Goal: Task Accomplishment & Management: Manage account settings

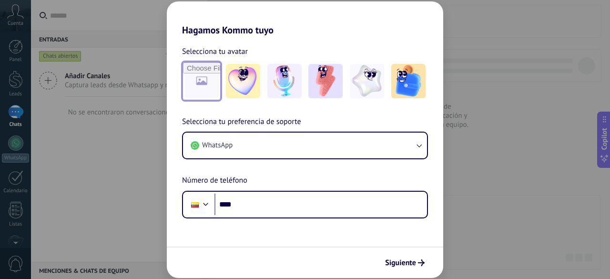
click at [207, 84] on input "file" at bounding box center [201, 80] width 37 height 37
type input "**********"
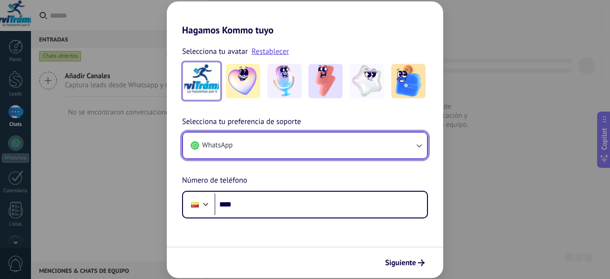
click at [419, 144] on icon "button" at bounding box center [419, 145] width 10 height 10
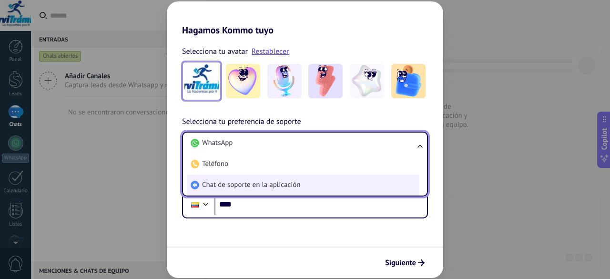
click at [281, 185] on span "Chat de soporte en la aplicación" at bounding box center [251, 185] width 98 height 10
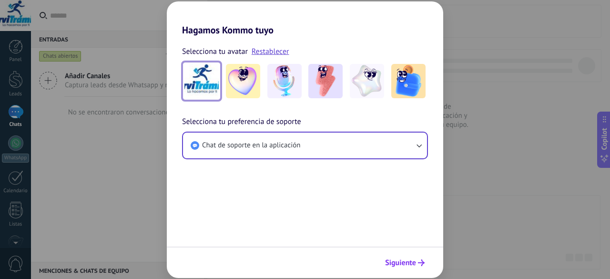
click at [403, 261] on span "Siguiente" at bounding box center [400, 262] width 31 height 7
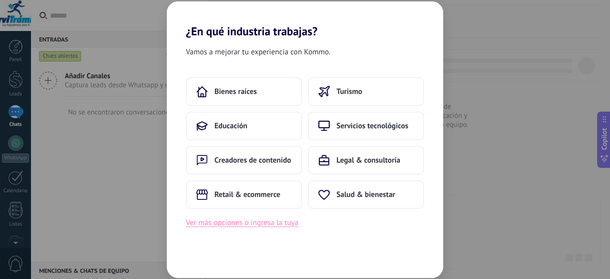
click at [251, 223] on button "Ver más opciones o ingresa la tuya" at bounding box center [242, 222] width 112 height 12
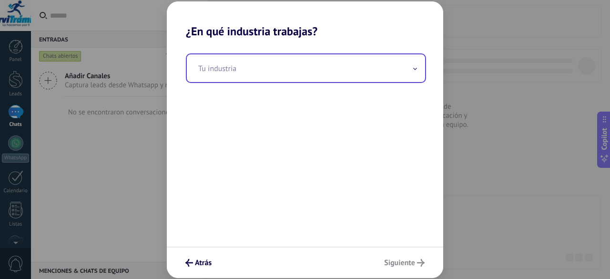
click at [416, 69] on icon at bounding box center [415, 69] width 4 height 2
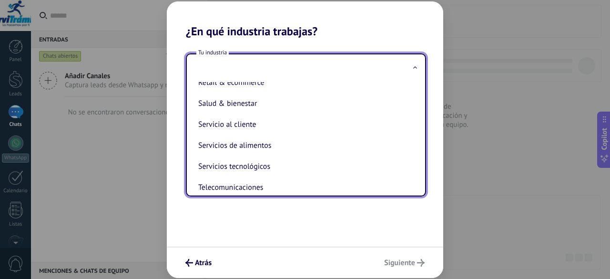
scroll to position [200, 0]
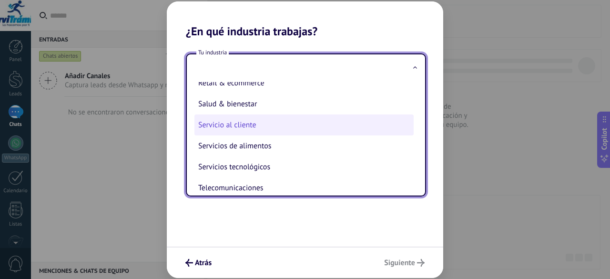
click at [250, 128] on li "Servicio al cliente" at bounding box center [303, 124] width 219 height 21
type input "**********"
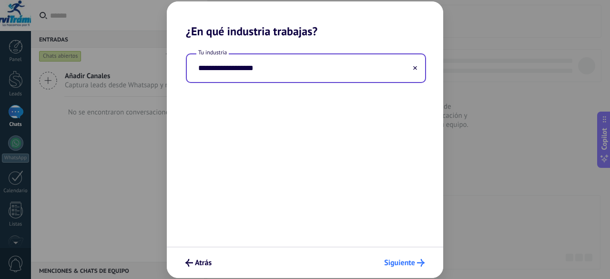
click at [398, 259] on span "Siguiente" at bounding box center [399, 262] width 31 height 7
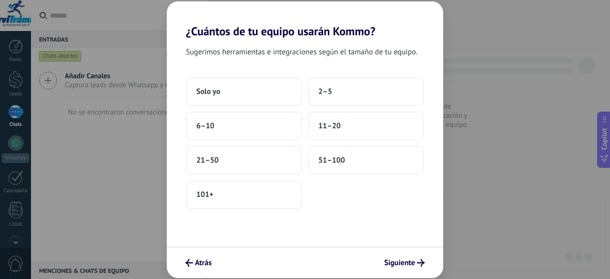
drag, startPoint x: 398, startPoint y: 259, endPoint x: 570, endPoint y: 145, distance: 206.3
click at [570, 145] on div "¿Cuántos de tu equipo usarán Kommo? Sugerimos herramientas e integraciones segú…" at bounding box center [305, 139] width 610 height 279
click at [322, 94] on span "2–5" at bounding box center [325, 92] width 14 height 10
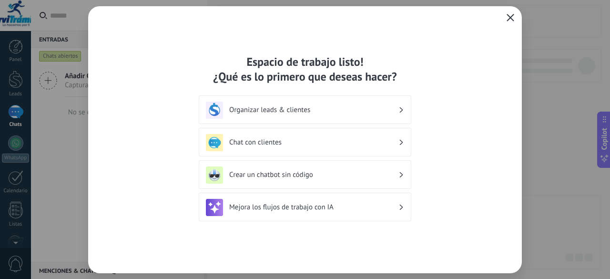
click at [510, 18] on use "button" at bounding box center [510, 17] width 7 height 7
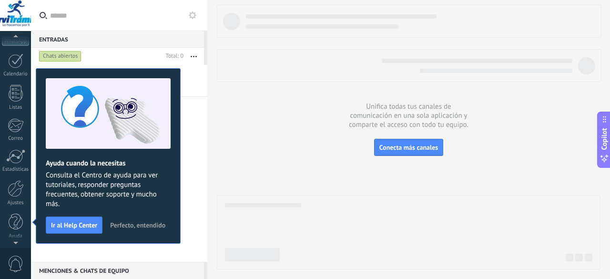
scroll to position [0, 0]
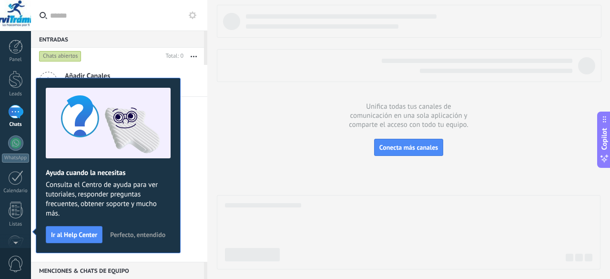
click at [143, 226] on div "Ayuda cuando la necesitas Consulta el Centro de ayuda para ver tutoriales, resp…" at bounding box center [108, 165] width 145 height 175
click at [126, 235] on span "Perfecto, entendido" at bounding box center [137, 234] width 55 height 7
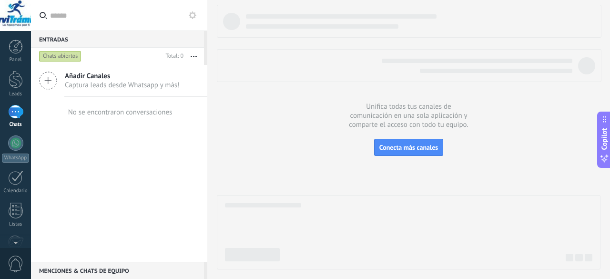
click at [18, 15] on div at bounding box center [15, 15] width 31 height 31
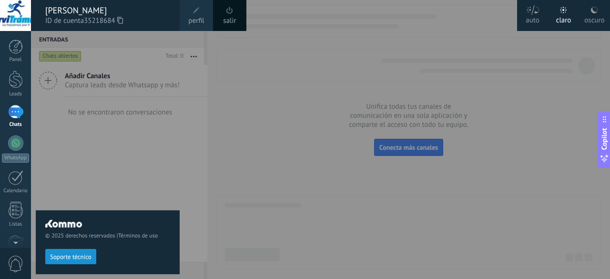
click at [197, 13] on span at bounding box center [196, 10] width 7 height 7
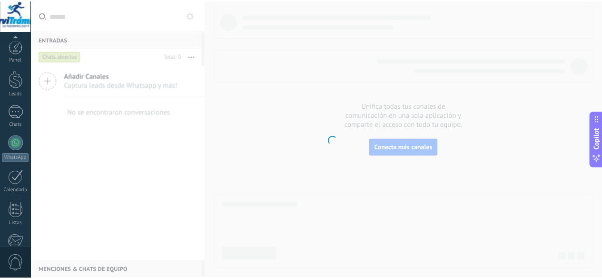
scroll to position [117, 0]
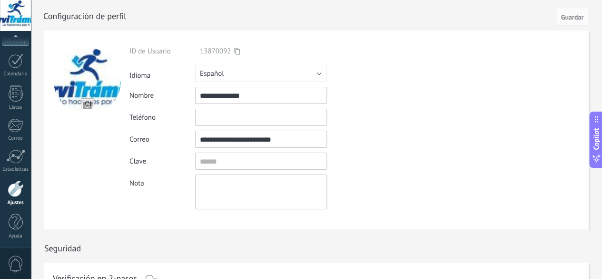
click at [256, 97] on input "**********" at bounding box center [261, 95] width 132 height 17
type input "*"
type input "**********"
click at [244, 122] on input "text" at bounding box center [261, 117] width 132 height 17
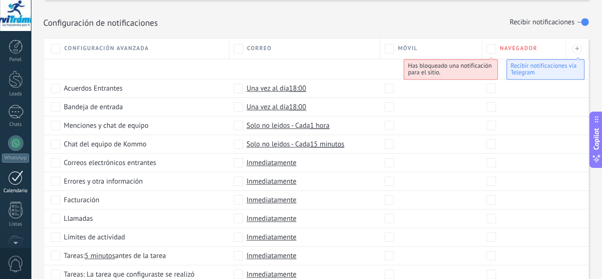
scroll to position [392, 0]
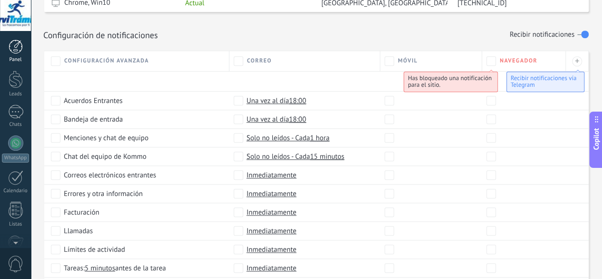
click at [18, 47] on div at bounding box center [16, 47] width 14 height 14
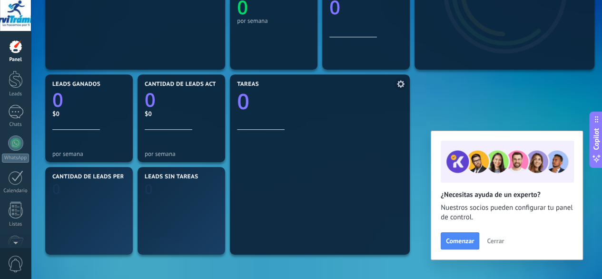
scroll to position [234, 0]
click at [499, 242] on span "Cerrar" at bounding box center [495, 240] width 17 height 7
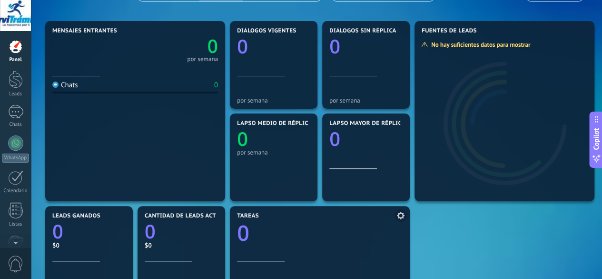
scroll to position [101, 0]
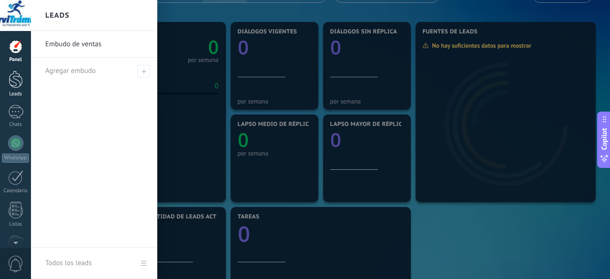
click at [13, 83] on div at bounding box center [16, 79] width 14 height 18
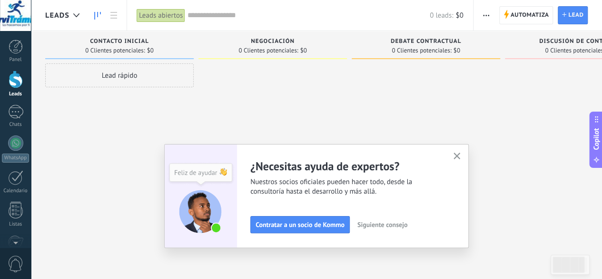
click at [461, 153] on icon "button" at bounding box center [457, 155] width 7 height 7
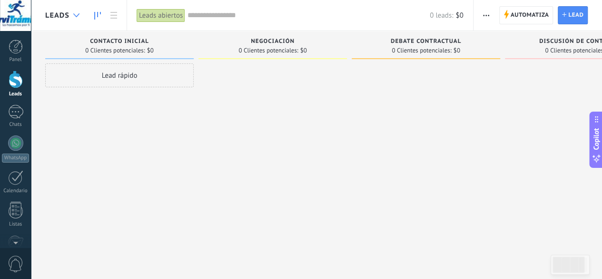
click at [76, 13] on icon at bounding box center [76, 15] width 6 height 4
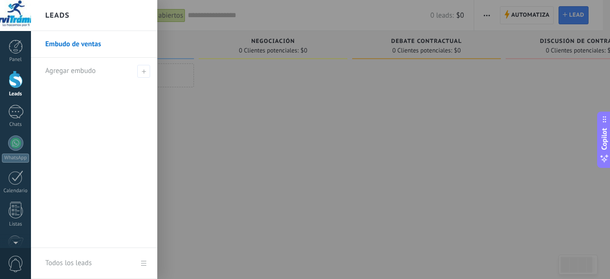
click at [76, 13] on div "Leads" at bounding box center [94, 15] width 126 height 31
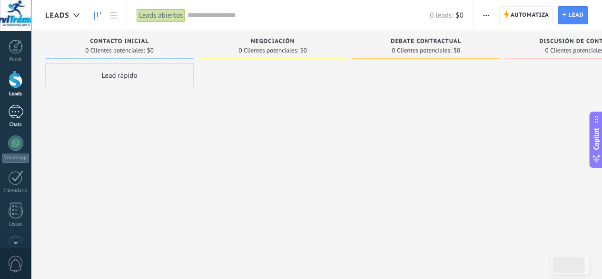
click at [15, 110] on div at bounding box center [15, 112] width 15 height 14
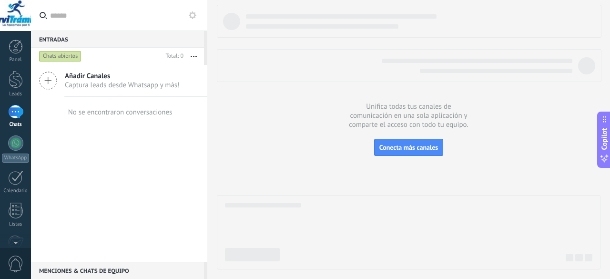
click at [13, 108] on div at bounding box center [15, 112] width 15 height 14
click at [13, 112] on div at bounding box center [15, 112] width 15 height 14
click at [17, 111] on div at bounding box center [15, 112] width 15 height 14
click at [14, 141] on div at bounding box center [15, 142] width 15 height 15
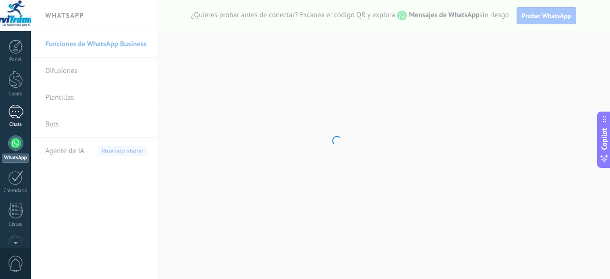
click at [18, 114] on div at bounding box center [15, 112] width 15 height 14
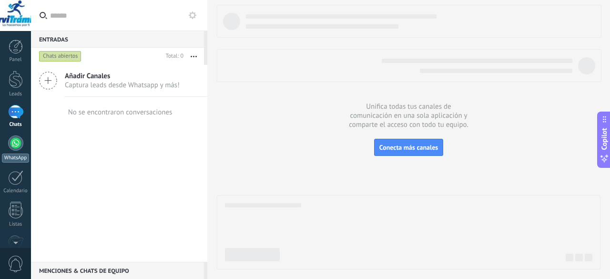
click at [18, 141] on div at bounding box center [15, 142] width 15 height 15
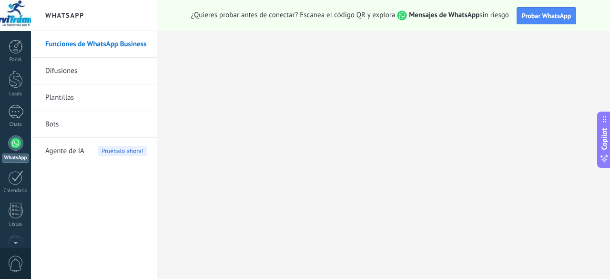
click at [72, 12] on h2 "WhatsApp" at bounding box center [94, 15] width 102 height 31
click at [13, 182] on div at bounding box center [15, 177] width 15 height 15
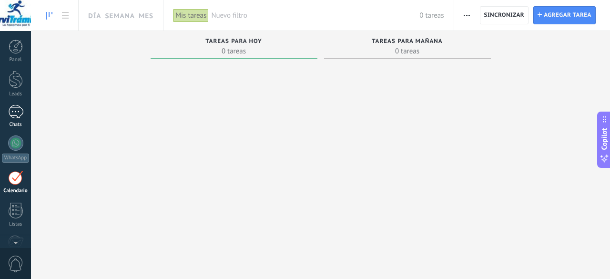
click at [16, 107] on div at bounding box center [15, 112] width 15 height 14
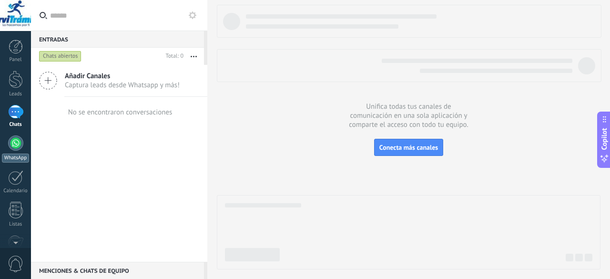
click at [17, 143] on div at bounding box center [15, 142] width 15 height 15
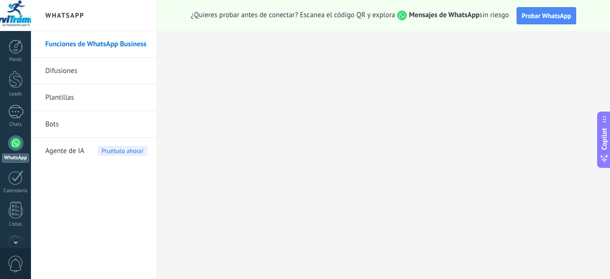
click at [71, 75] on link "Difusiones" at bounding box center [96, 71] width 102 height 27
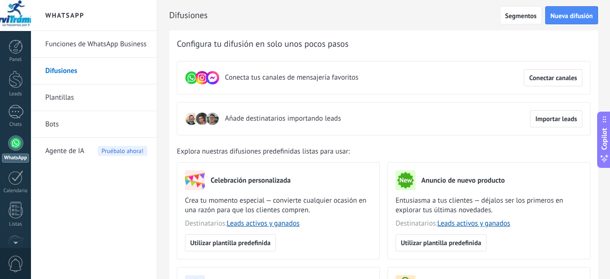
click at [67, 102] on link "Plantillas" at bounding box center [96, 97] width 102 height 27
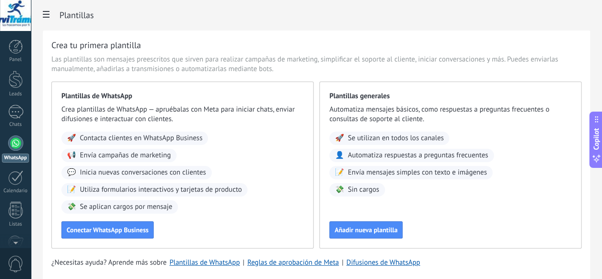
drag, startPoint x: 60, startPoint y: 125, endPoint x: 59, endPoint y: 132, distance: 6.8
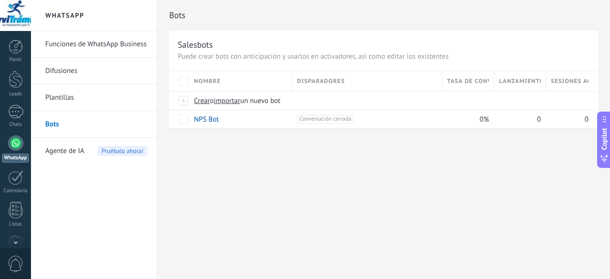
click at [69, 151] on span "Agente de IA" at bounding box center [64, 151] width 39 height 27
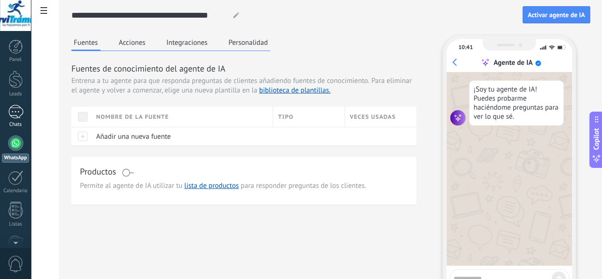
click at [21, 118] on div at bounding box center [15, 112] width 15 height 14
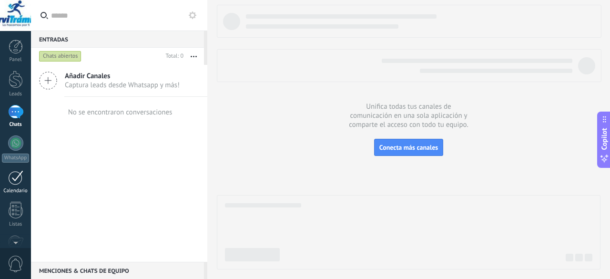
click at [12, 175] on div at bounding box center [15, 177] width 15 height 15
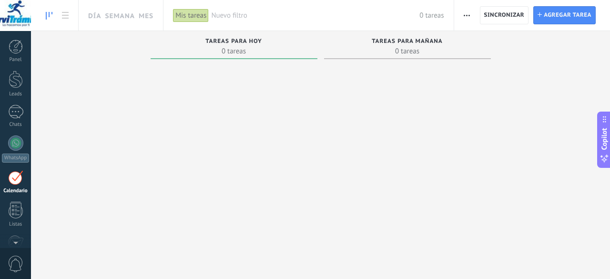
scroll to position [27, 0]
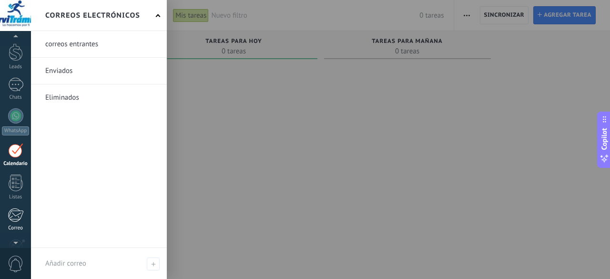
click at [12, 216] on div at bounding box center [16, 215] width 16 height 14
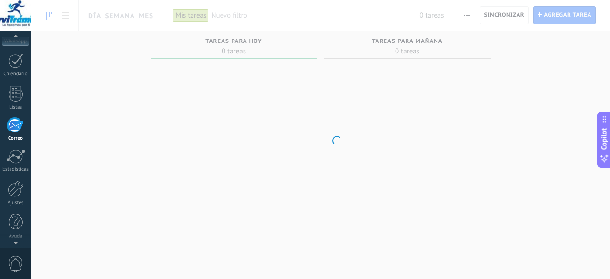
scroll to position [92, 0]
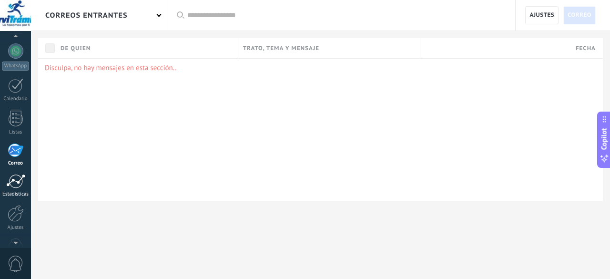
click at [10, 186] on div at bounding box center [15, 181] width 19 height 14
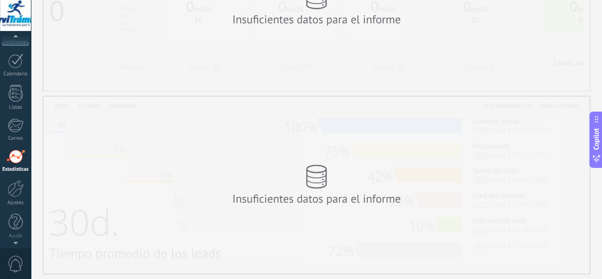
scroll to position [110, 0]
click at [10, 189] on div at bounding box center [16, 188] width 16 height 17
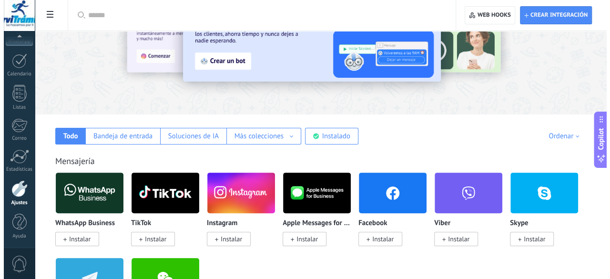
scroll to position [72, 0]
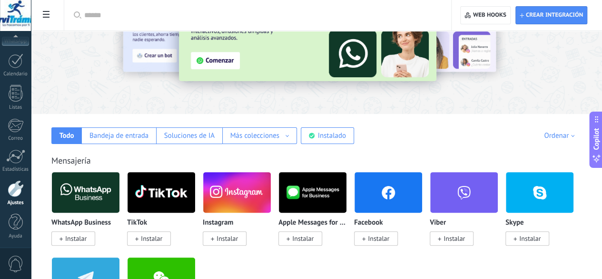
click at [422, 199] on img at bounding box center [389, 192] width 68 height 46
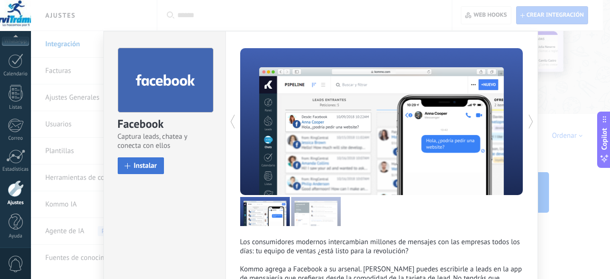
click at [147, 167] on span "Instalar" at bounding box center [145, 165] width 23 height 7
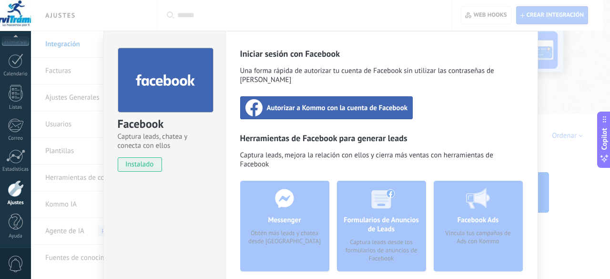
click at [338, 103] on span "Autorizar a Kommo con la cuenta de Facebook" at bounding box center [337, 108] width 141 height 10
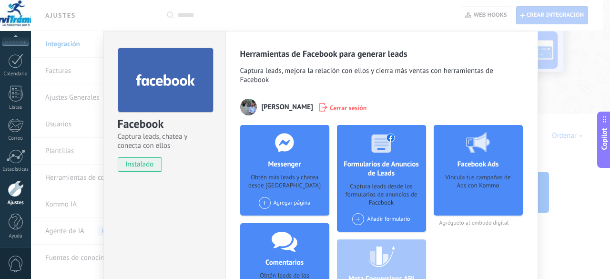
click at [284, 204] on div "Agregar página" at bounding box center [285, 203] width 52 height 12
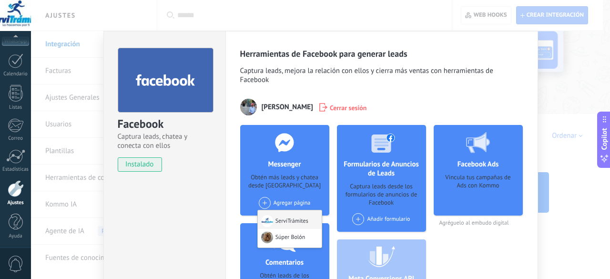
click at [286, 225] on div "ServiTrámites" at bounding box center [290, 219] width 64 height 19
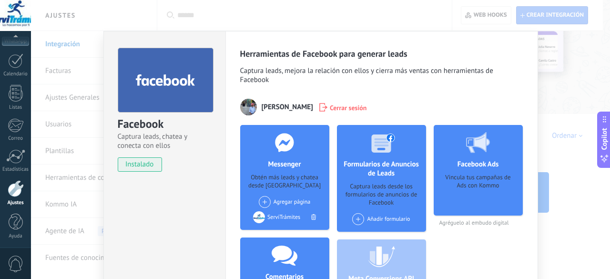
click at [291, 200] on div "Agregar página Súper Bolón" at bounding box center [285, 202] width 52 height 12
click at [203, 207] on div "Facebook Captura leads, chatea y conecta con ellos instalado Desinstalar" at bounding box center [164, 212] width 122 height 362
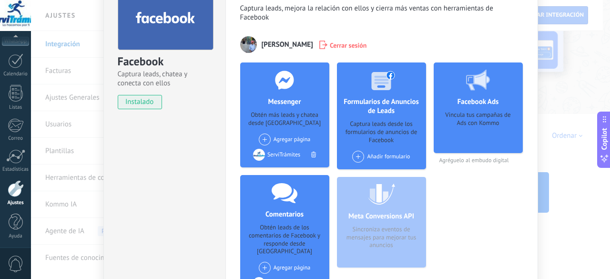
scroll to position [54, 0]
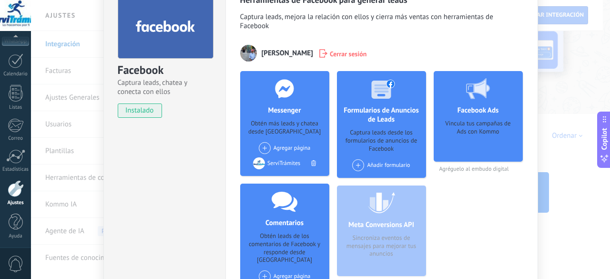
click at [579, 156] on div "Facebook Captura leads, chatea y conecta con ellos instalado Desinstalar Herram…" at bounding box center [320, 139] width 579 height 279
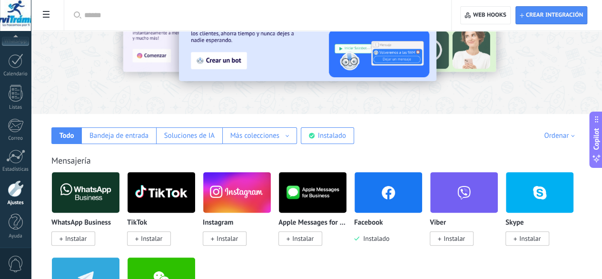
click at [271, 188] on img at bounding box center [237, 192] width 68 height 46
click at [271, 197] on img at bounding box center [237, 192] width 68 height 46
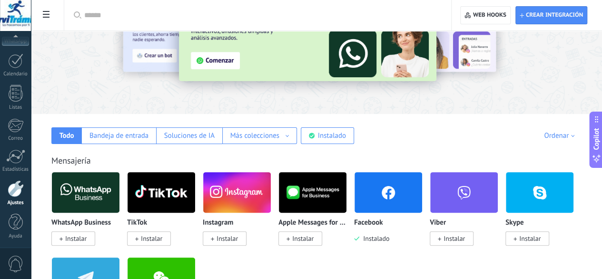
click at [238, 238] on span "Instalar" at bounding box center [227, 238] width 21 height 9
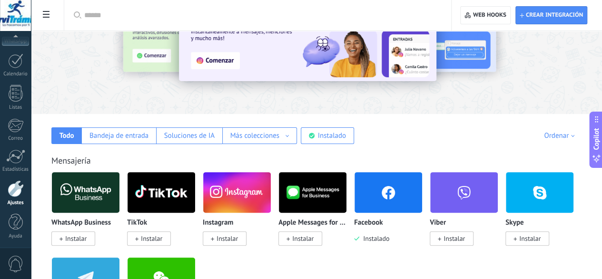
click at [238, 239] on span "Instalar" at bounding box center [227, 238] width 21 height 9
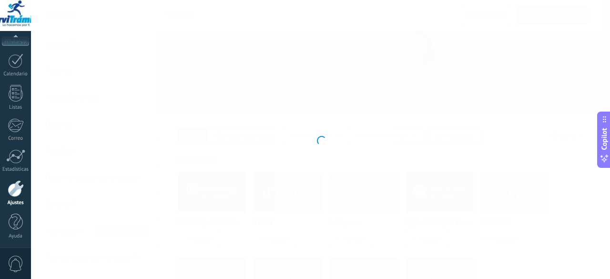
click at [350, 239] on div "Instagram Obtén leads de Instagram y mantente conectado sin salir de Kommo Inst…" at bounding box center [320, 139] width 579 height 279
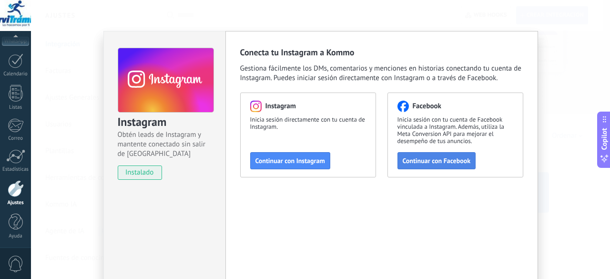
click at [435, 160] on span "Continuar con Facebook" at bounding box center [436, 160] width 68 height 7
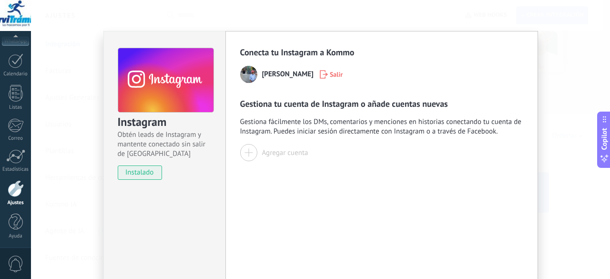
click at [247, 149] on div at bounding box center [248, 152] width 17 height 17
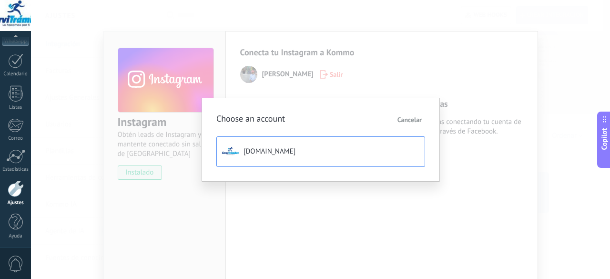
click at [270, 150] on span "[DOMAIN_NAME]" at bounding box center [269, 152] width 52 height 10
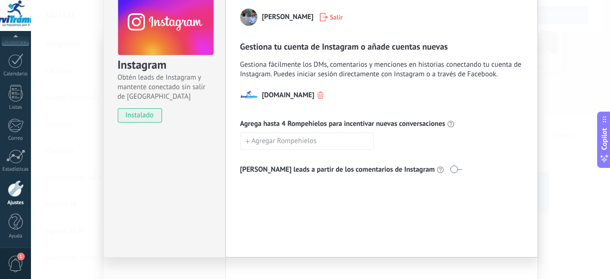
scroll to position [58, 0]
click at [565, 127] on div "Instagram Obtén leads de Instagram y mantente conectado sin salir de Kommo inst…" at bounding box center [320, 139] width 579 height 279
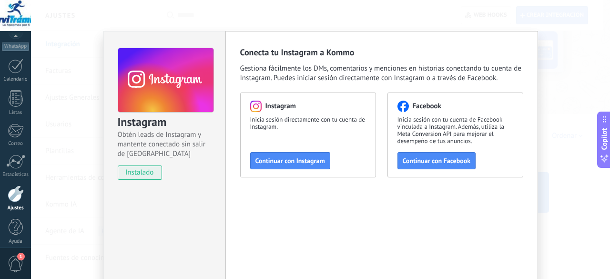
scroll to position [117, 0]
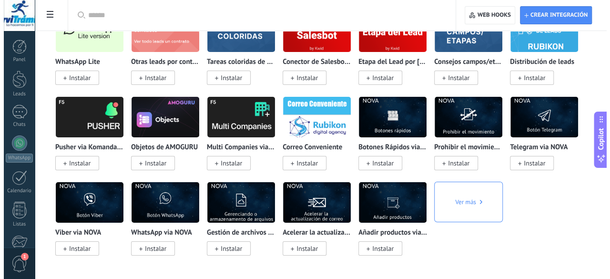
scroll to position [4247, 0]
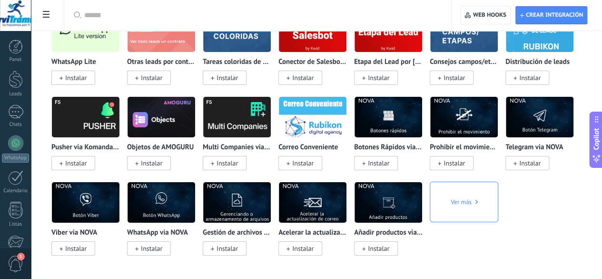
click at [87, 82] on span "Instalar" at bounding box center [75, 77] width 21 height 9
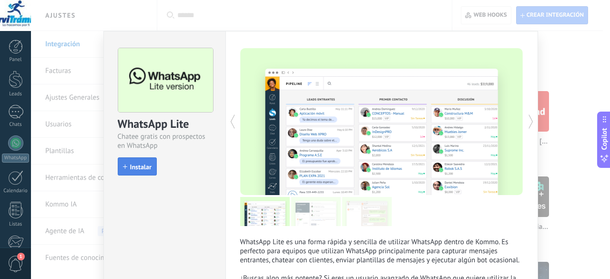
click at [134, 171] on button "Instalar" at bounding box center [137, 166] width 39 height 18
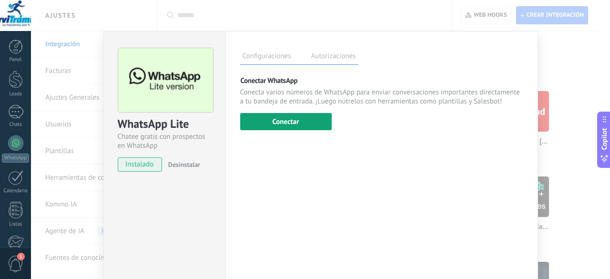
click at [286, 123] on button "Conectar" at bounding box center [285, 121] width 91 height 17
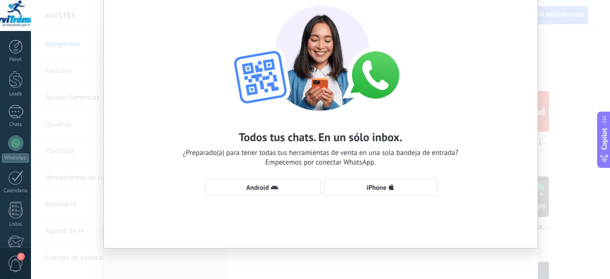
scroll to position [50, 0]
click at [260, 185] on span "Android" at bounding box center [257, 187] width 22 height 7
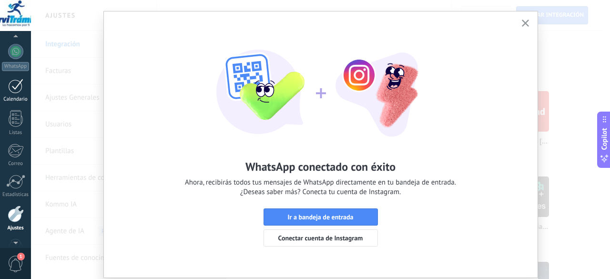
scroll to position [0, 0]
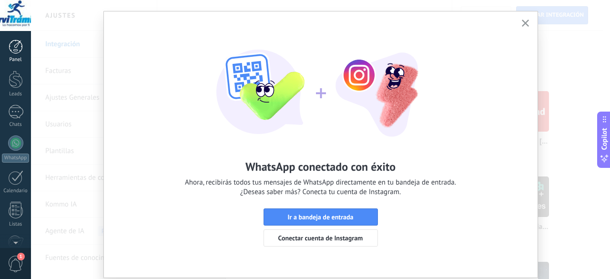
click at [16, 45] on div at bounding box center [16, 47] width 14 height 14
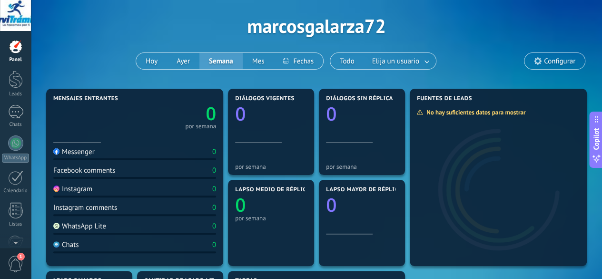
scroll to position [35, 0]
click at [14, 80] on div at bounding box center [16, 79] width 14 height 18
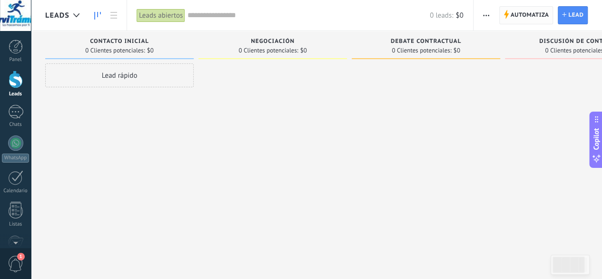
click at [532, 18] on span "Automatiza" at bounding box center [530, 15] width 39 height 17
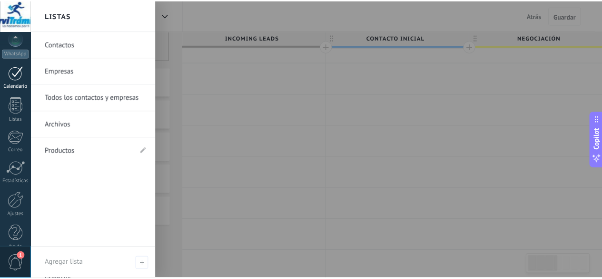
scroll to position [117, 0]
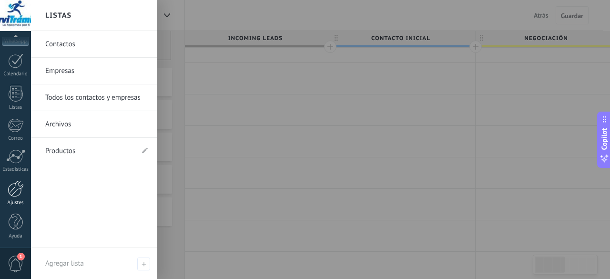
click at [15, 189] on div at bounding box center [16, 188] width 16 height 17
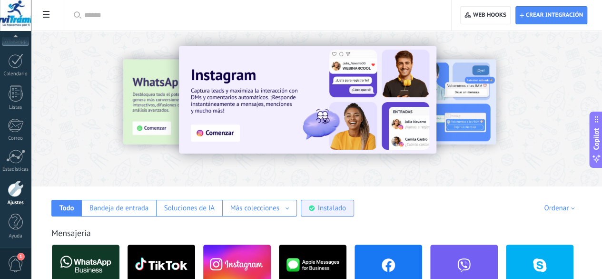
click at [346, 206] on div "Instalado" at bounding box center [332, 207] width 28 height 9
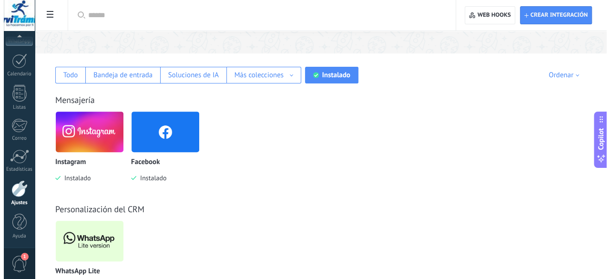
scroll to position [171, 0]
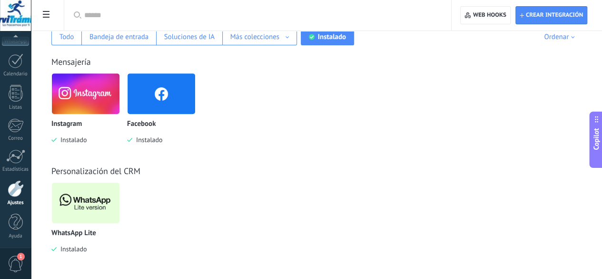
click at [120, 204] on img at bounding box center [86, 203] width 68 height 46
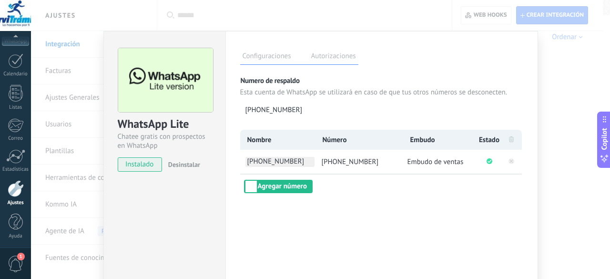
click at [303, 161] on span "+593 98 603 0145" at bounding box center [279, 162] width 69 height 10
type input "*"
type input "*******"
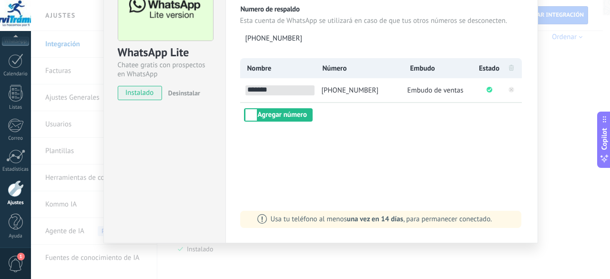
scroll to position [71, 0]
